Goal: Navigation & Orientation: Go to known website

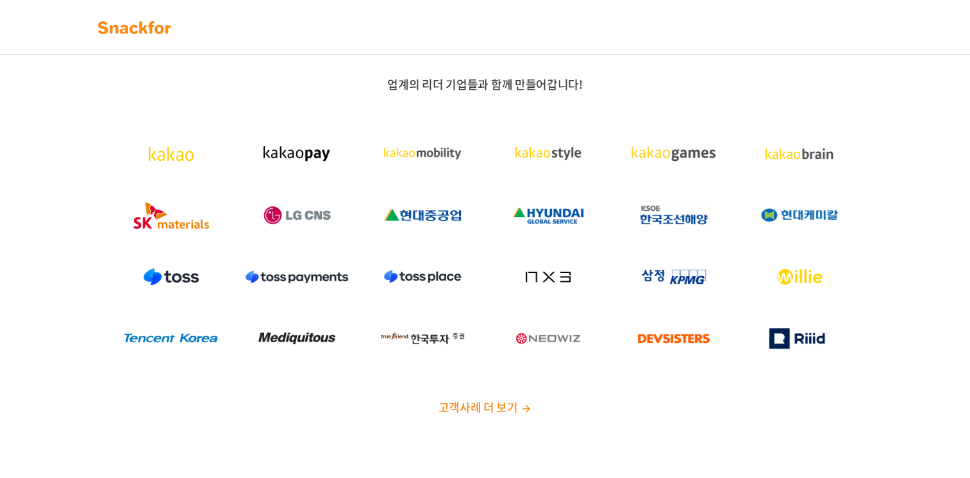
click at [147, 24] on img at bounding box center [134, 27] width 81 height 21
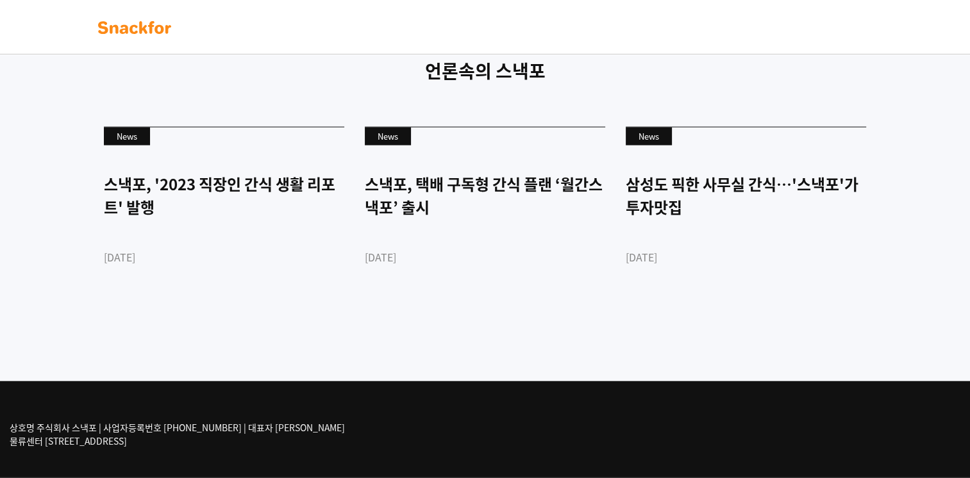
scroll to position [3126, 0]
